Goal: Transaction & Acquisition: Purchase product/service

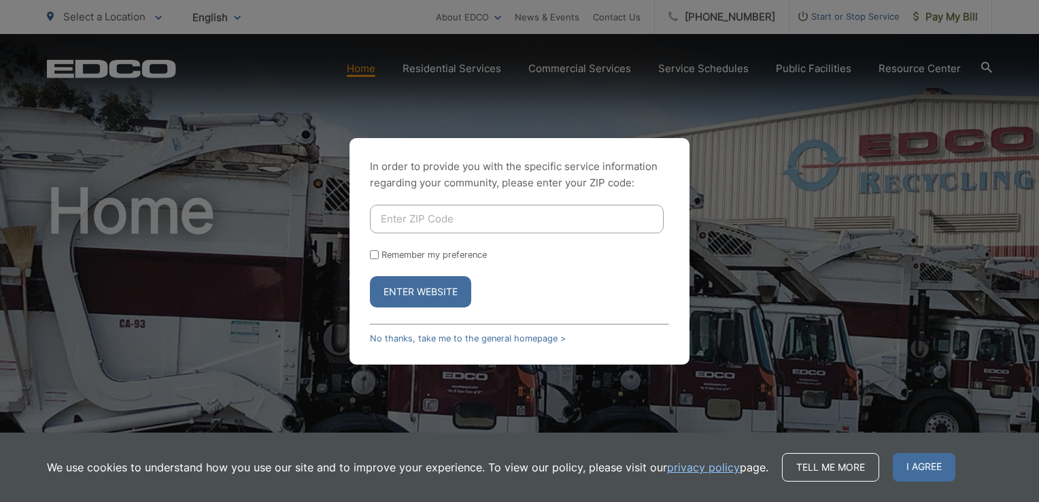
click at [515, 217] on input "Enter ZIP Code" at bounding box center [517, 219] width 294 height 29
type input "90755"
click at [389, 253] on label "Remember my preference" at bounding box center [433, 254] width 105 height 10
click at [379, 253] on input "Remember my preference" at bounding box center [374, 254] width 9 height 9
checkbox input "true"
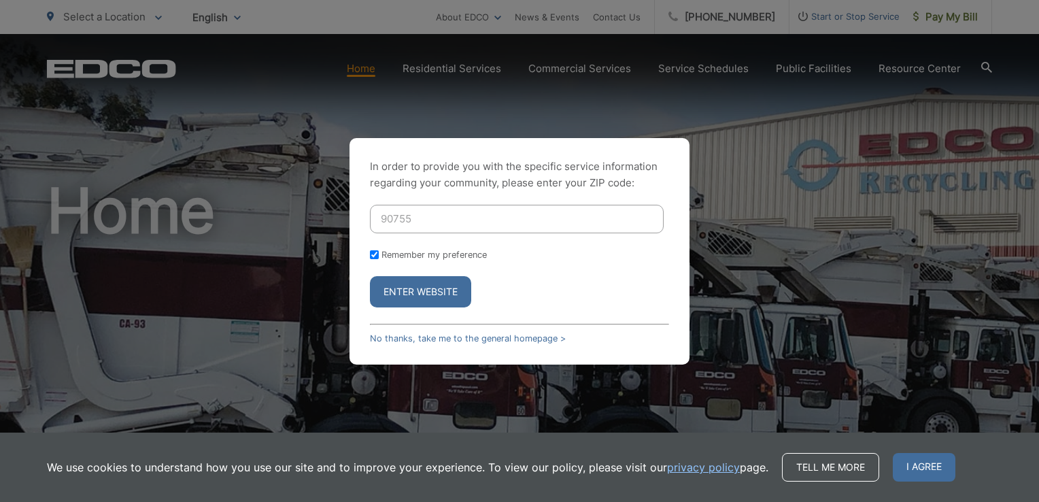
checkbox input "true"
click at [406, 287] on button "Enter Website" at bounding box center [420, 291] width 101 height 31
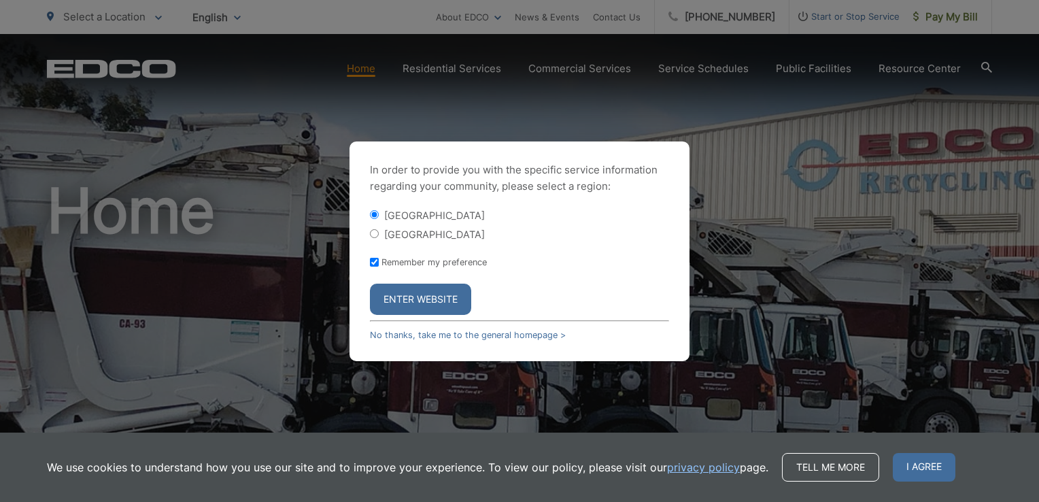
click at [388, 239] on div "[GEOGRAPHIC_DATA]" at bounding box center [519, 234] width 299 height 14
click at [380, 239] on div "[GEOGRAPHIC_DATA]" at bounding box center [519, 234] width 299 height 14
click at [374, 235] on input "[GEOGRAPHIC_DATA]" at bounding box center [374, 233] width 9 height 9
radio input "true"
click at [402, 287] on button "Enter Website" at bounding box center [420, 298] width 101 height 31
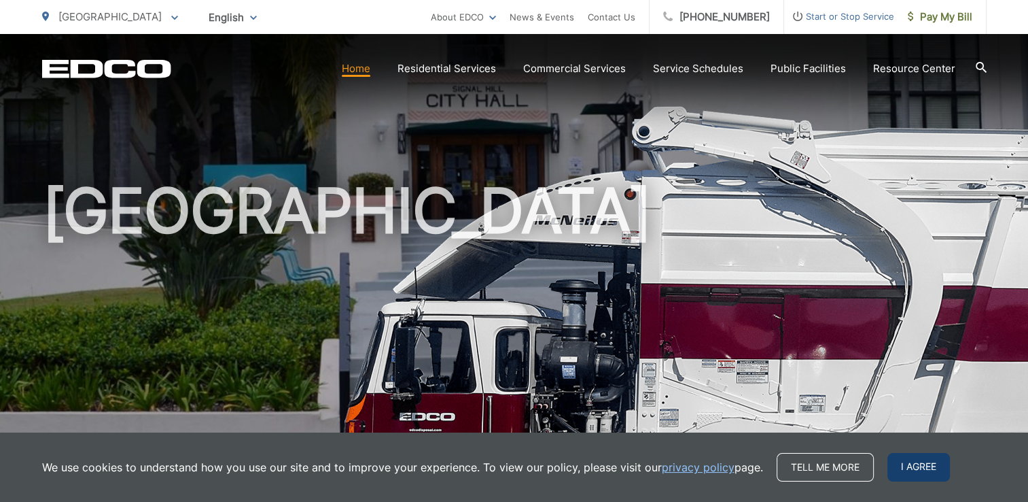
click at [903, 468] on span "I agree" at bounding box center [919, 467] width 63 height 29
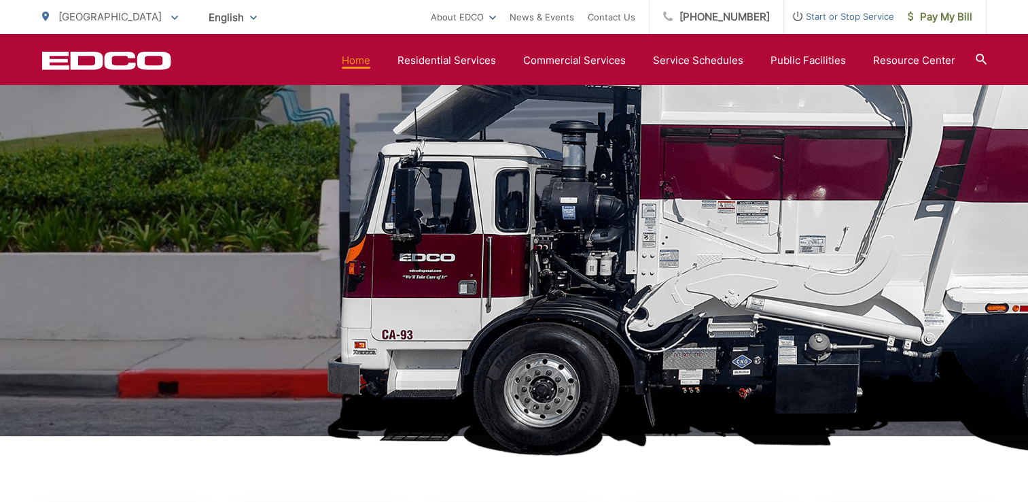
scroll to position [158, 0]
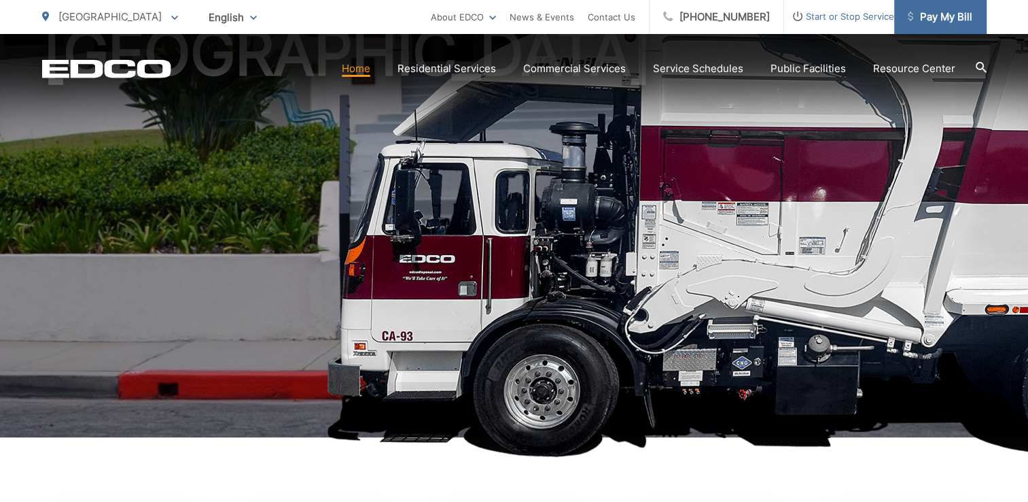
click at [924, 15] on span "Pay My Bill" at bounding box center [940, 17] width 65 height 16
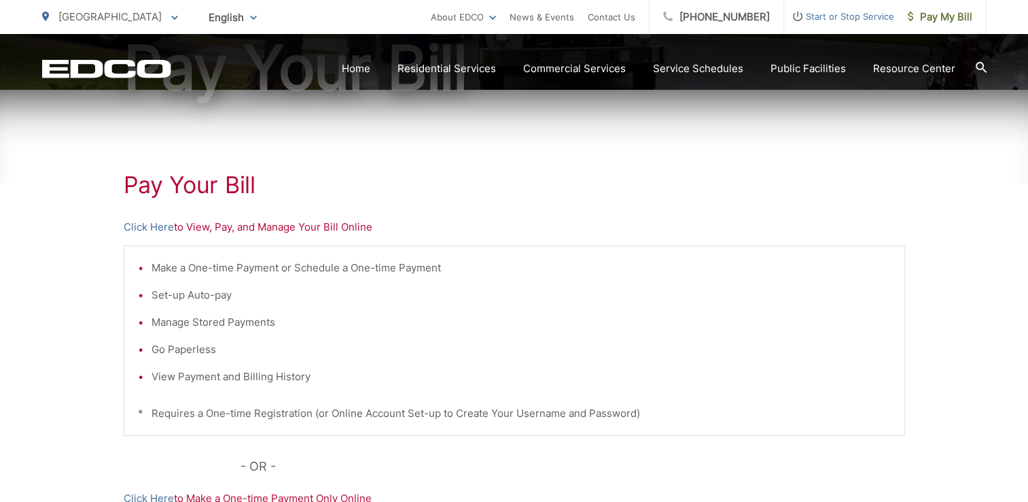
scroll to position [182, 0]
drag, startPoint x: 218, startPoint y: 231, endPoint x: 155, endPoint y: 231, distance: 63.2
click at [155, 231] on p "Click Here to View, Pay, and Manage Your Bill Online" at bounding box center [515, 227] width 782 height 16
click at [155, 231] on link "Click Here" at bounding box center [149, 227] width 50 height 16
